Goal: Find specific fact: Find specific fact

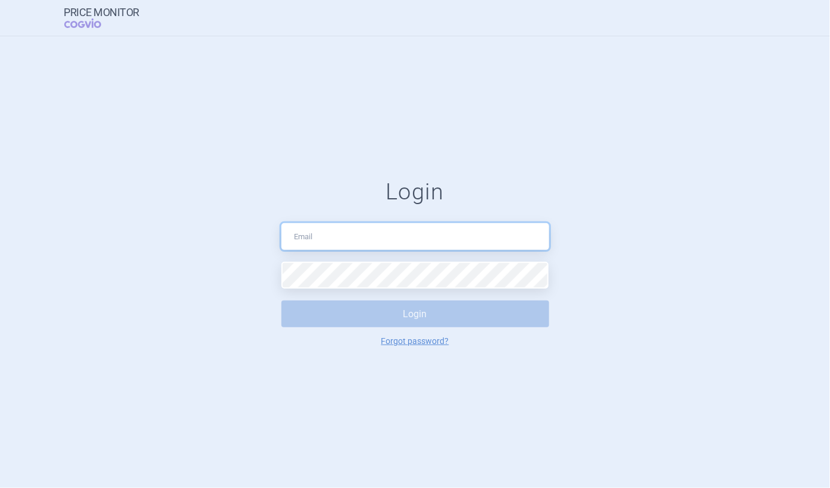
type input "[EMAIL_ADDRESS][DOMAIN_NAME]"
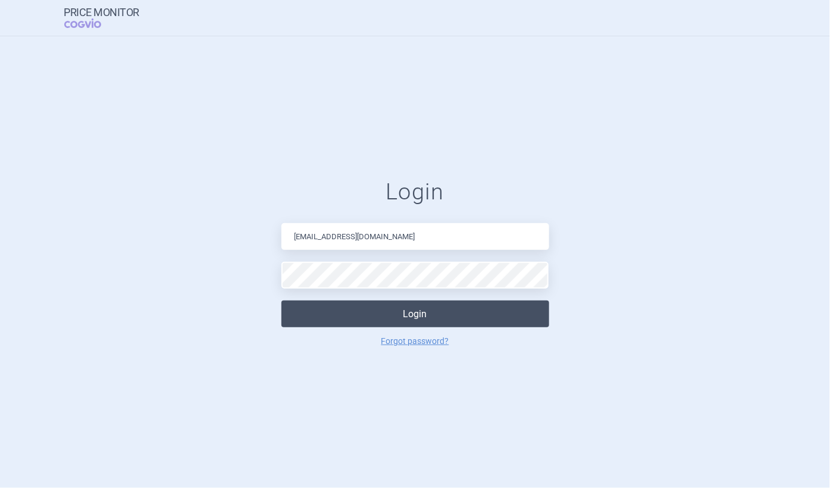
click at [411, 318] on button "Login" at bounding box center [416, 314] width 268 height 27
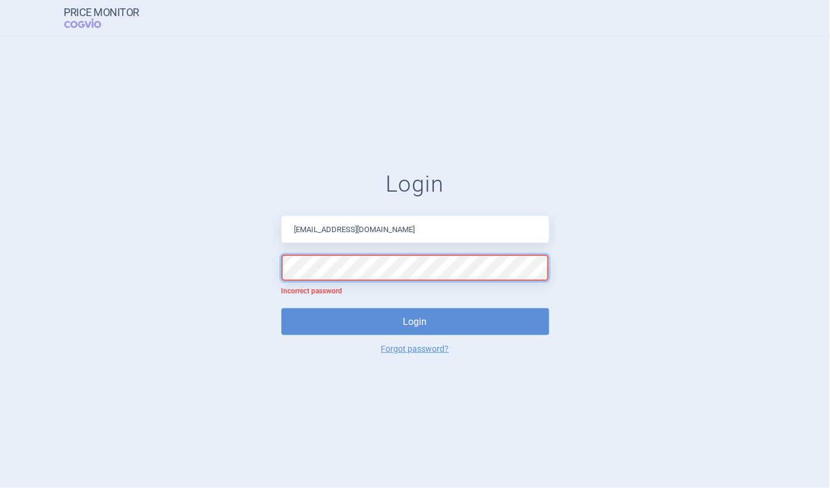
click at [282, 308] on button "Login" at bounding box center [416, 321] width 268 height 27
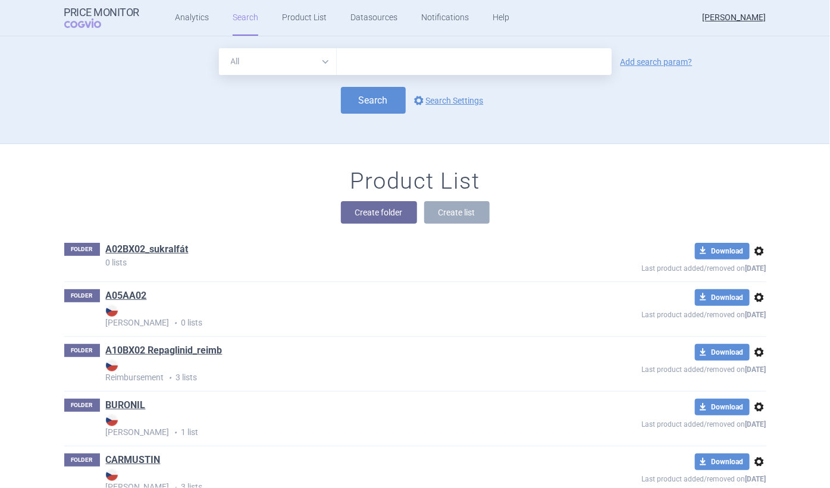
click at [342, 63] on input "text" at bounding box center [474, 61] width 275 height 27
type input "NIMODIPIN CARINOPHARM"
click at [364, 100] on button "Search" at bounding box center [373, 100] width 65 height 27
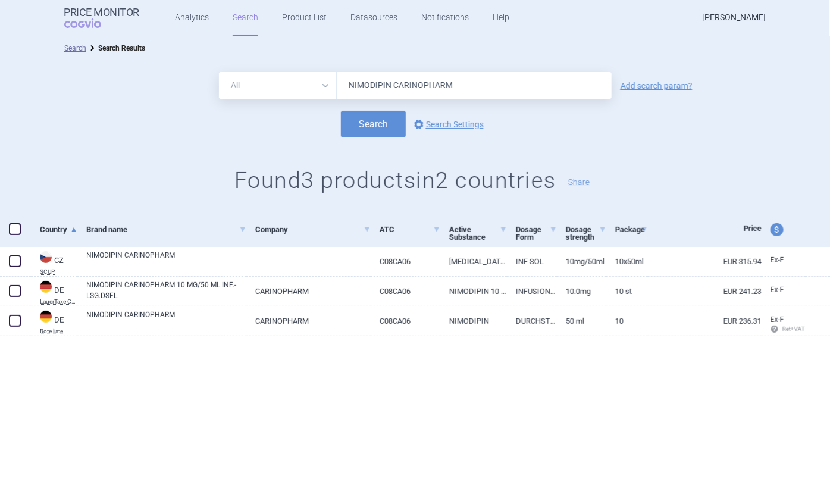
click at [779, 232] on span "price and currency" at bounding box center [777, 229] width 13 height 13
select select "ex-factory"
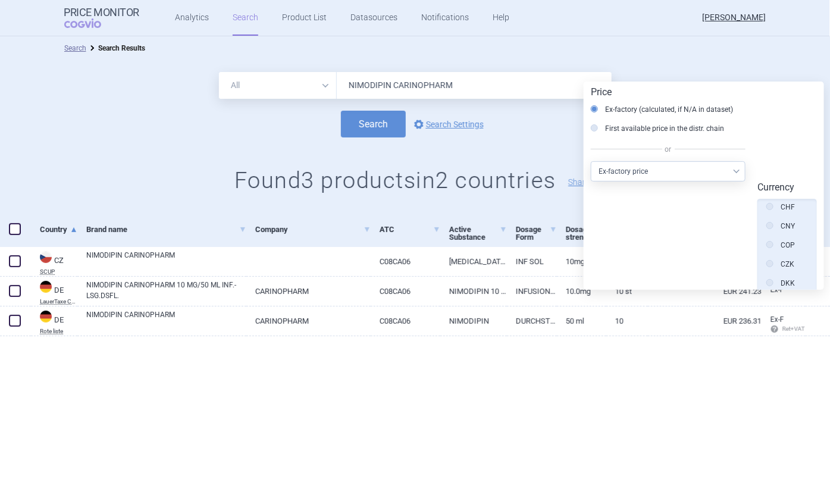
scroll to position [179, 0]
click at [776, 242] on label "CZK" at bounding box center [781, 243] width 28 height 12
click at [776, 242] on input "CZK" at bounding box center [773, 244] width 12 height 12
